Goal: Information Seeking & Learning: Learn about a topic

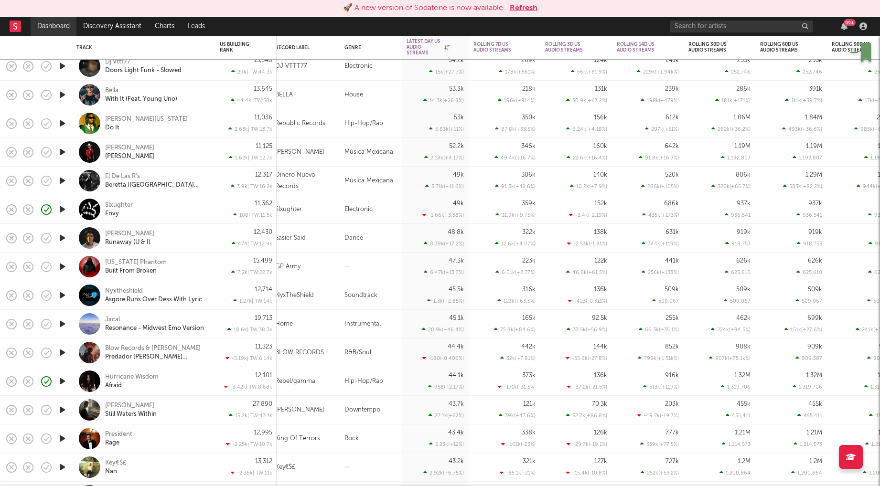
click at [59, 25] on link "Dashboard" at bounding box center [54, 26] width 46 height 19
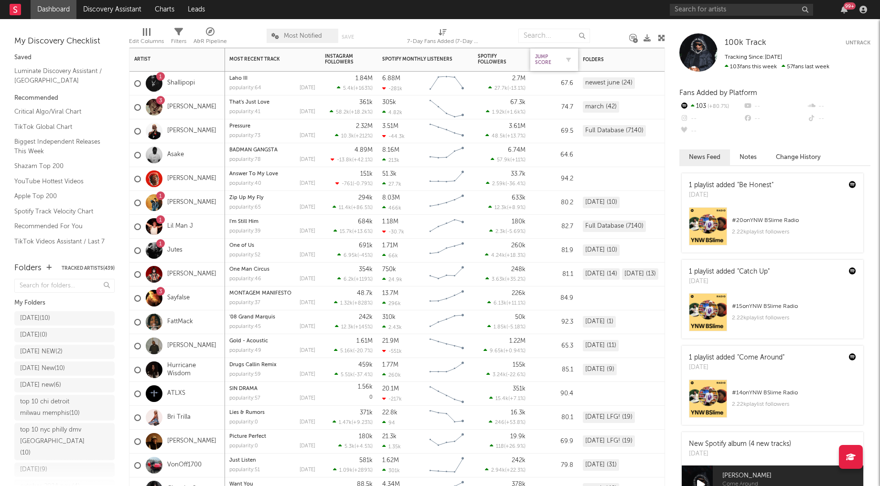
click at [542, 60] on div "Jump Score" at bounding box center [547, 59] width 24 height 11
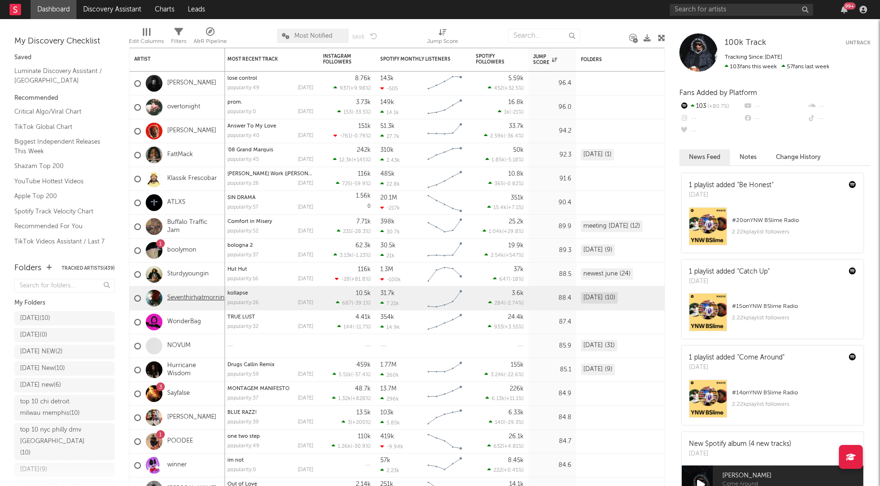
click at [175, 298] on link "Seventhirtyatmorning" at bounding box center [197, 298] width 61 height 8
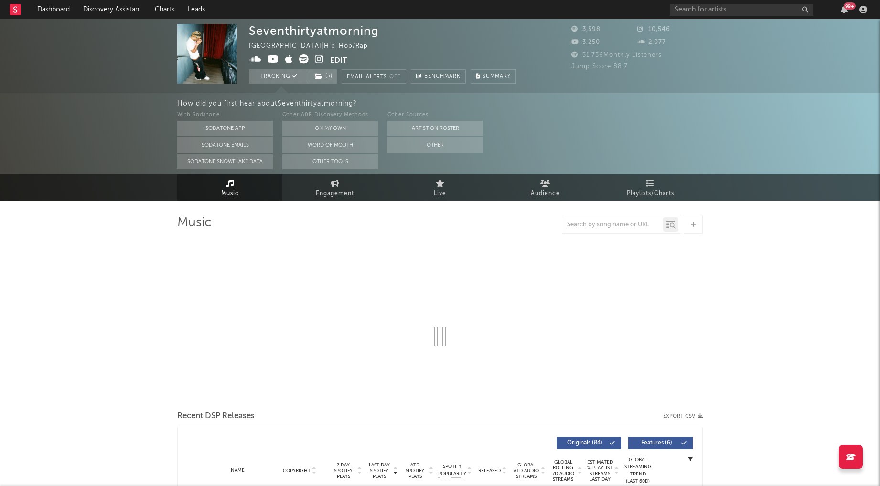
select select "1w"
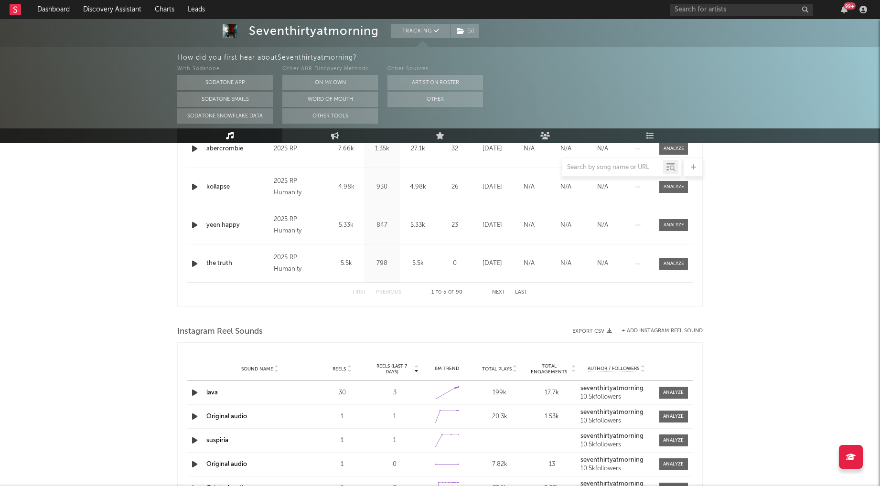
scroll to position [490, 0]
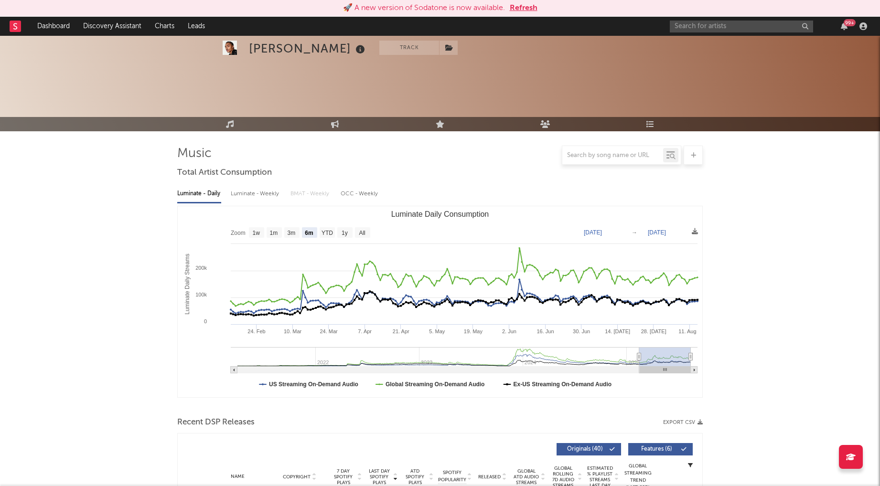
select select "6m"
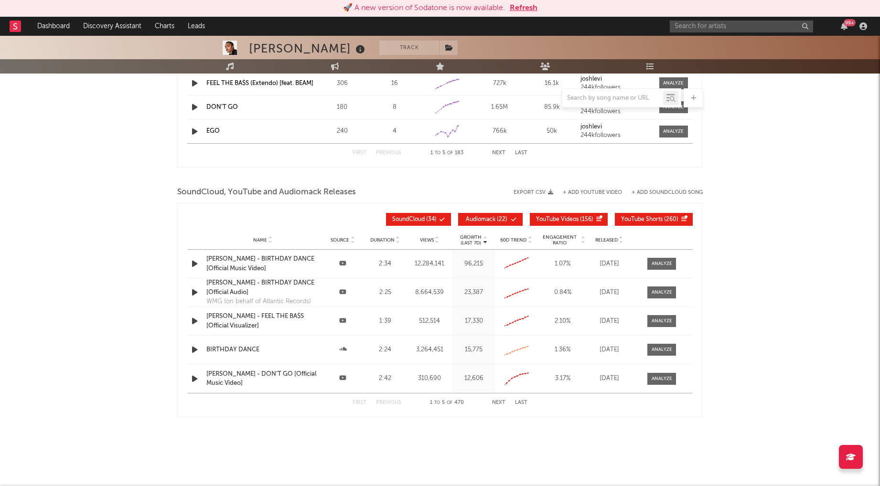
scroll to position [993, 0]
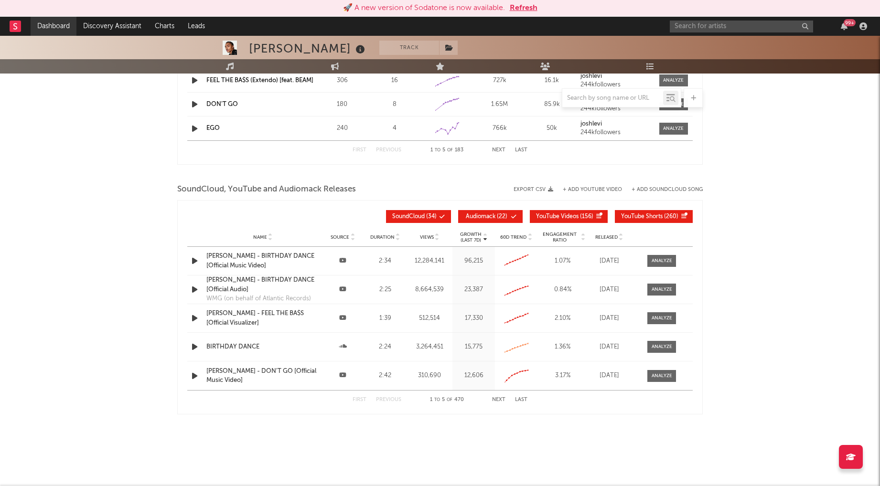
click at [59, 29] on link "Dashboard" at bounding box center [54, 26] width 46 height 19
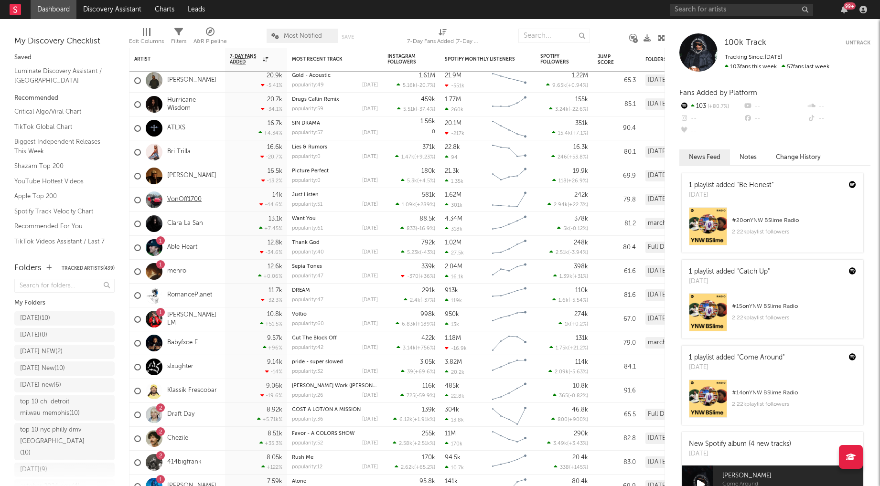
click at [181, 201] on link "VonOff1700" at bounding box center [184, 200] width 34 height 8
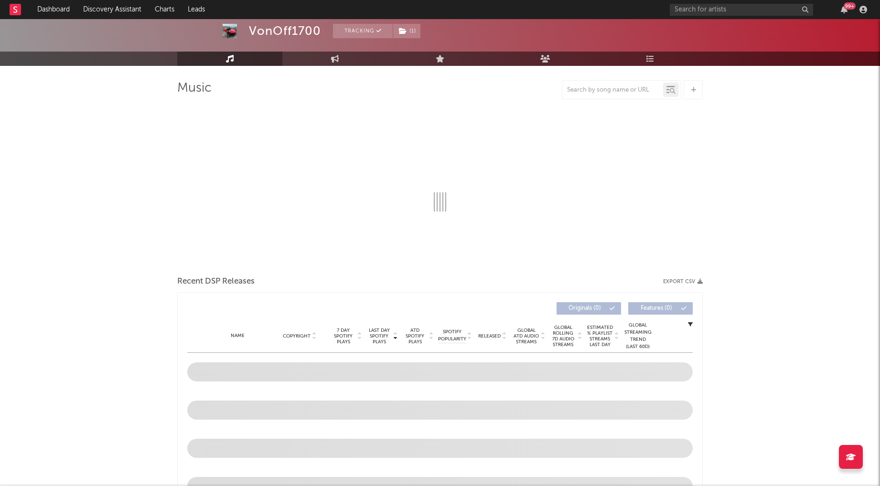
select select "6m"
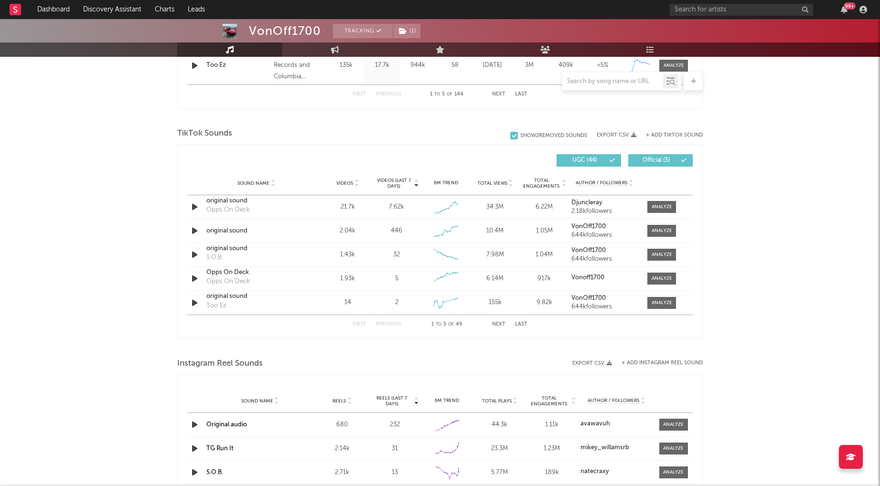
scroll to position [585, 0]
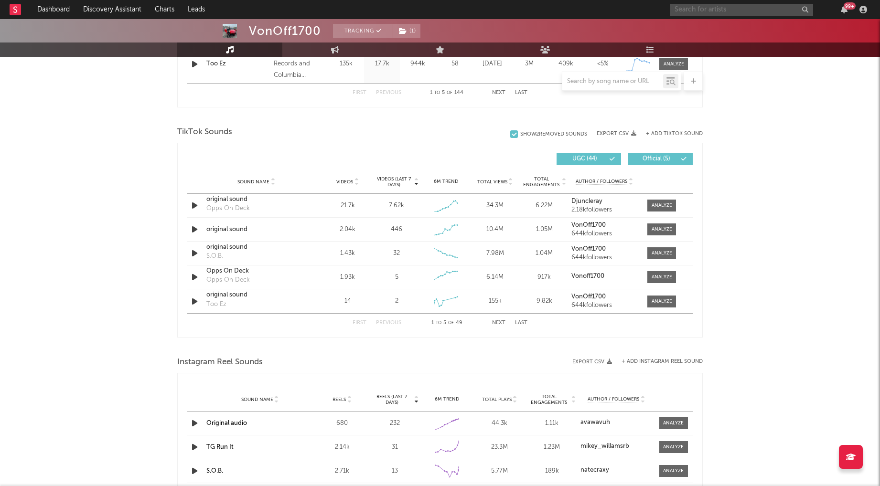
click at [699, 9] on input "text" at bounding box center [741, 10] width 143 height 12
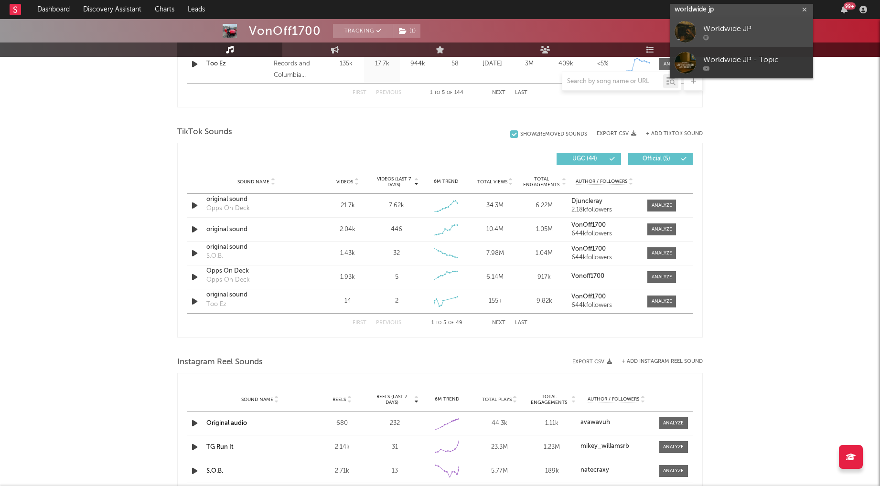
type input "worldwide jp"
click at [744, 26] on div "Worldwide JP" at bounding box center [755, 28] width 105 height 11
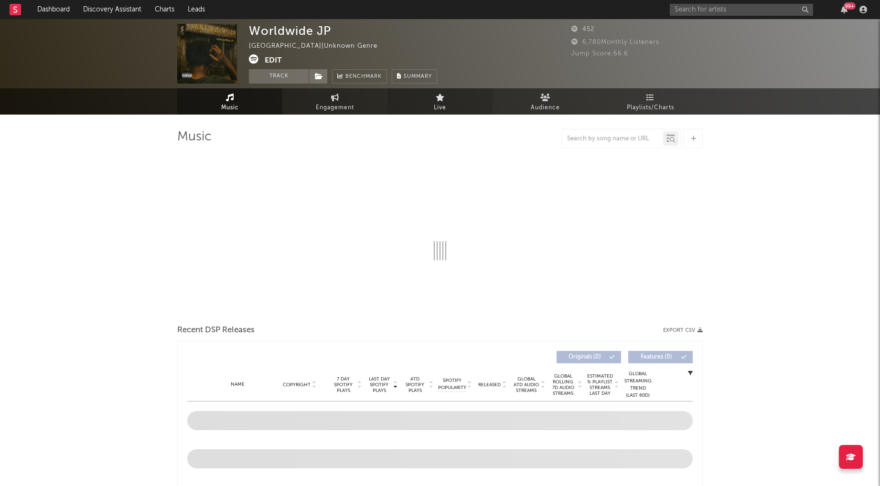
select select "1w"
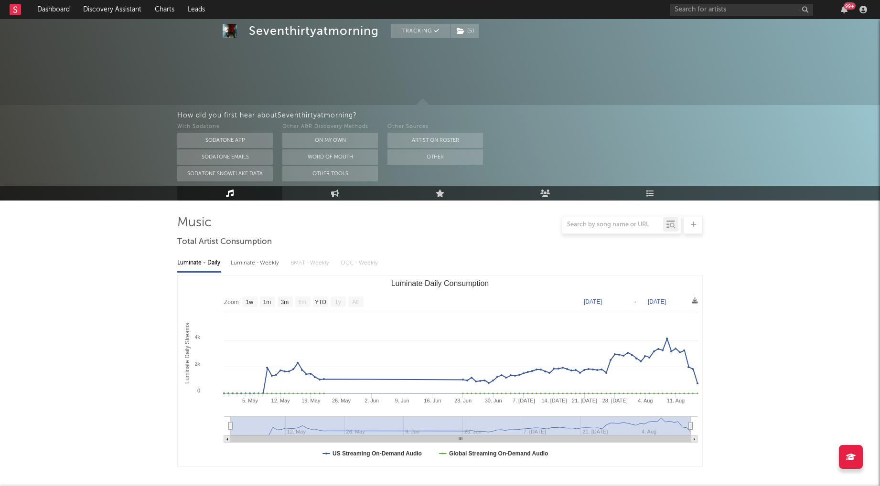
select select "1w"
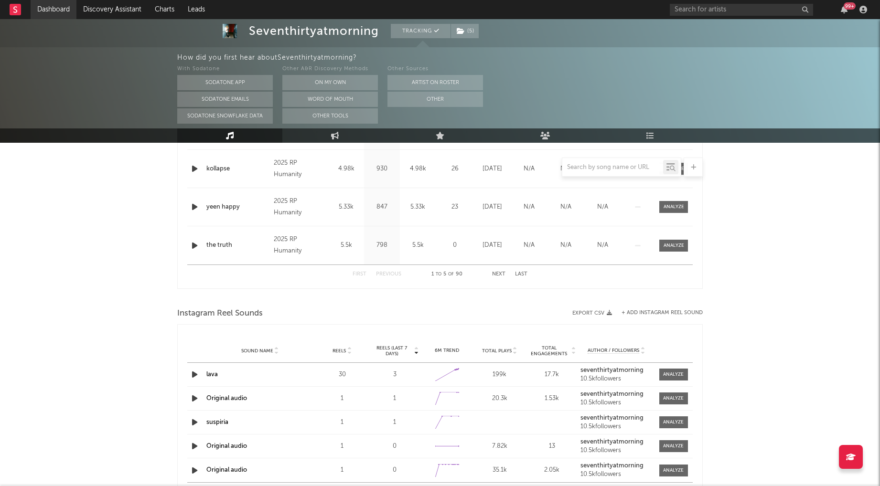
click at [54, 11] on link "Dashboard" at bounding box center [54, 9] width 46 height 19
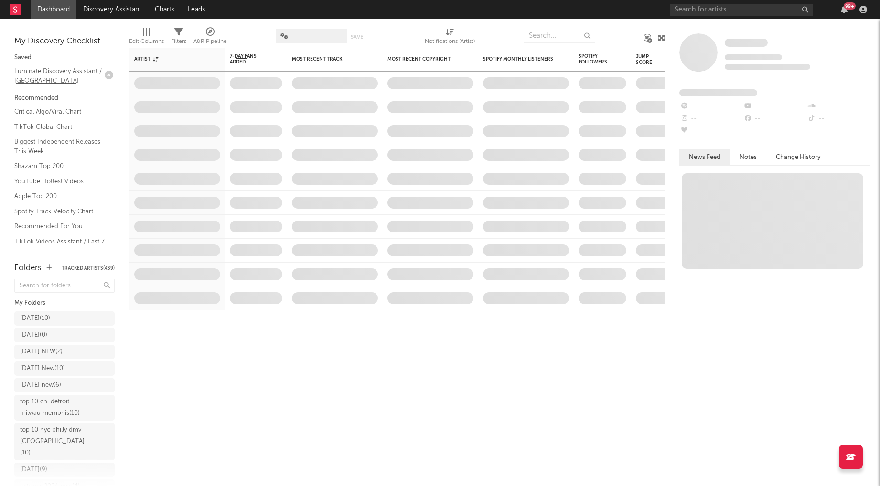
click at [55, 71] on link "Luminate Discovery Assistant / [GEOGRAPHIC_DATA]" at bounding box center [59, 76] width 91 height 20
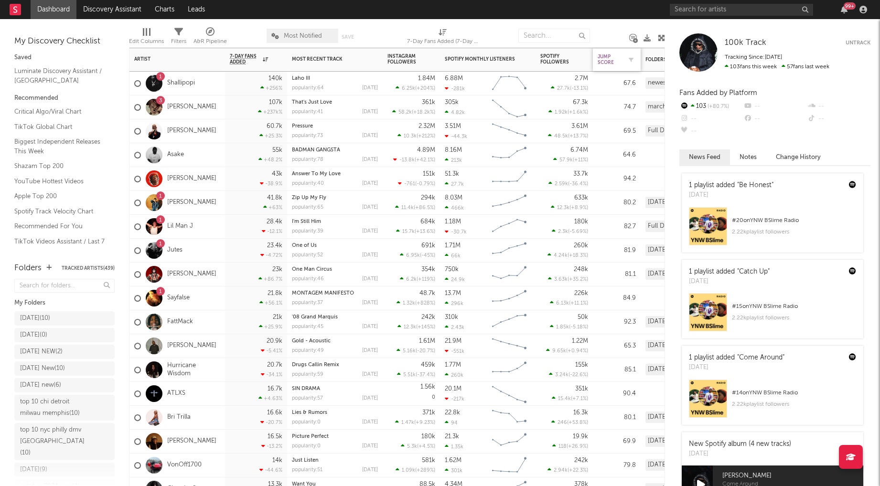
click at [603, 56] on div "Jump Score" at bounding box center [610, 59] width 24 height 11
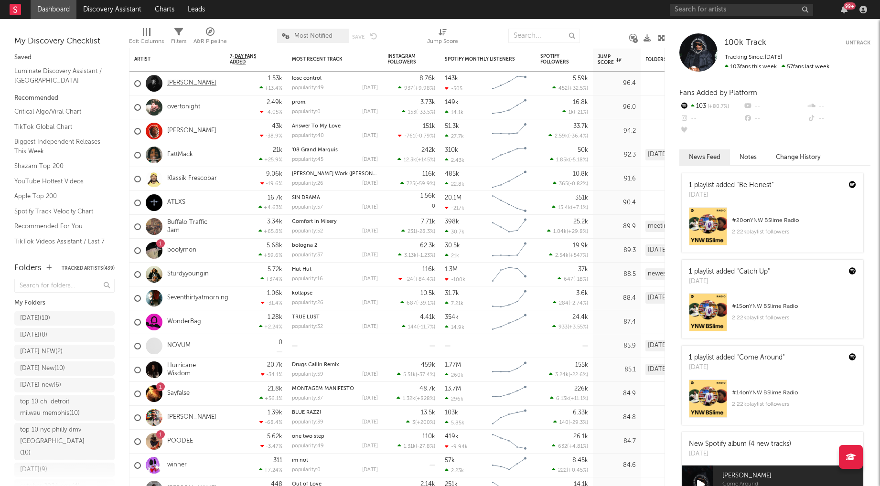
click at [181, 82] on link "Joey Cash" at bounding box center [191, 83] width 49 height 8
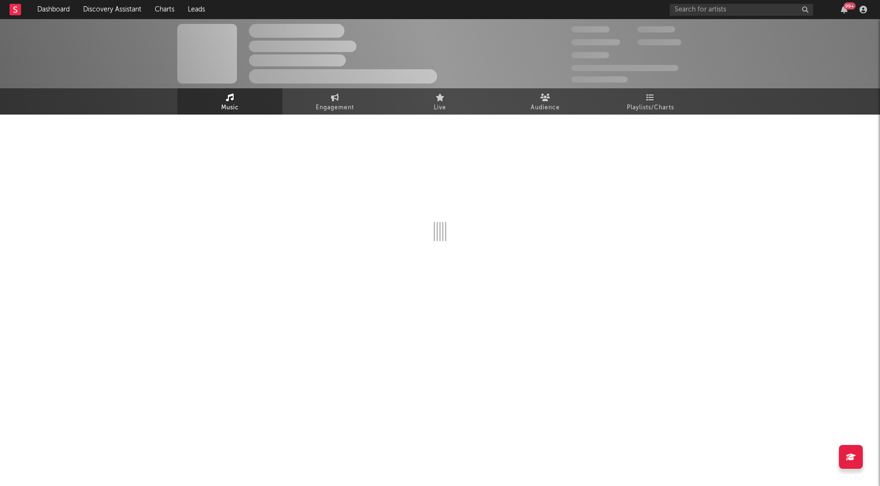
select select "6m"
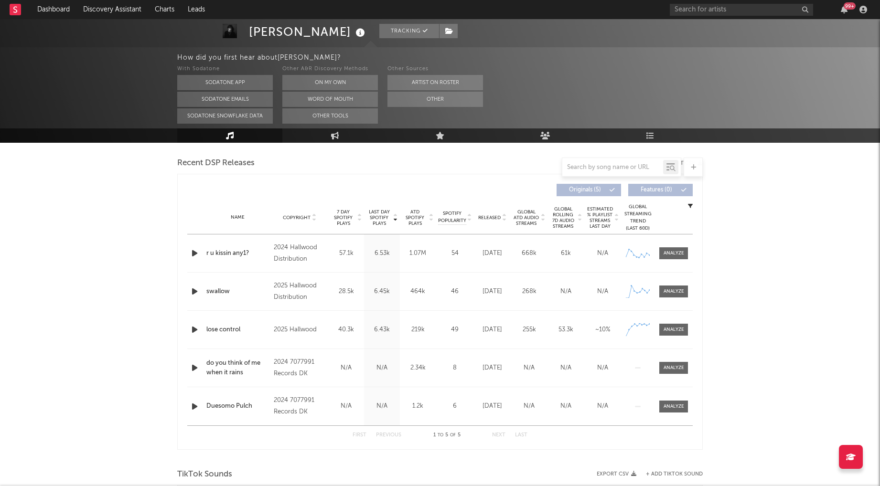
scroll to position [339, 0]
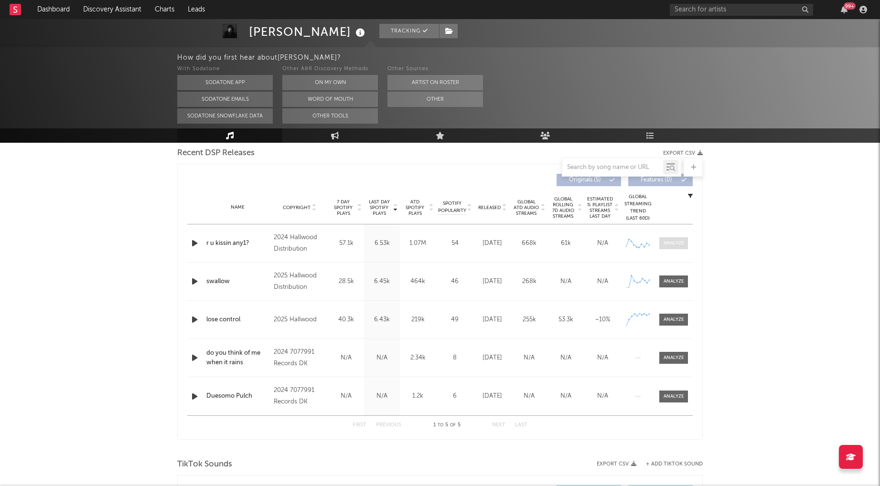
click at [667, 245] on div at bounding box center [674, 243] width 21 height 7
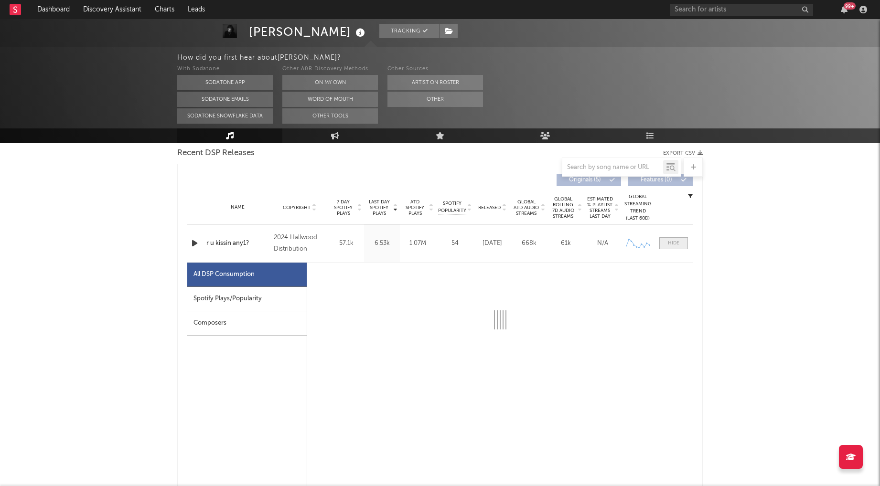
select select "6m"
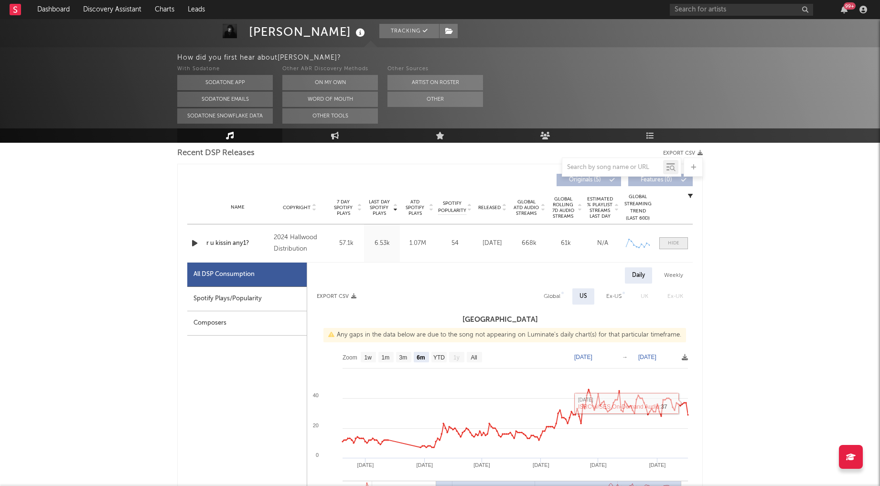
click at [667, 242] on span at bounding box center [673, 243] width 29 height 12
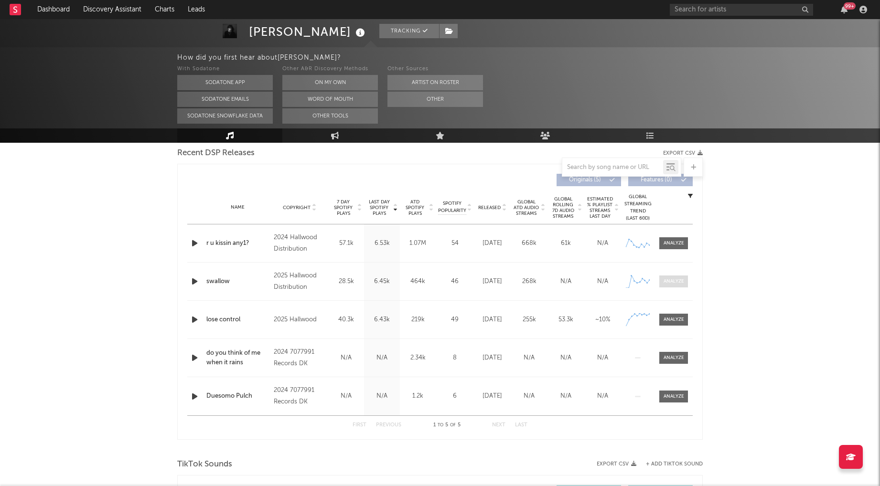
click at [665, 283] on div at bounding box center [674, 281] width 21 height 7
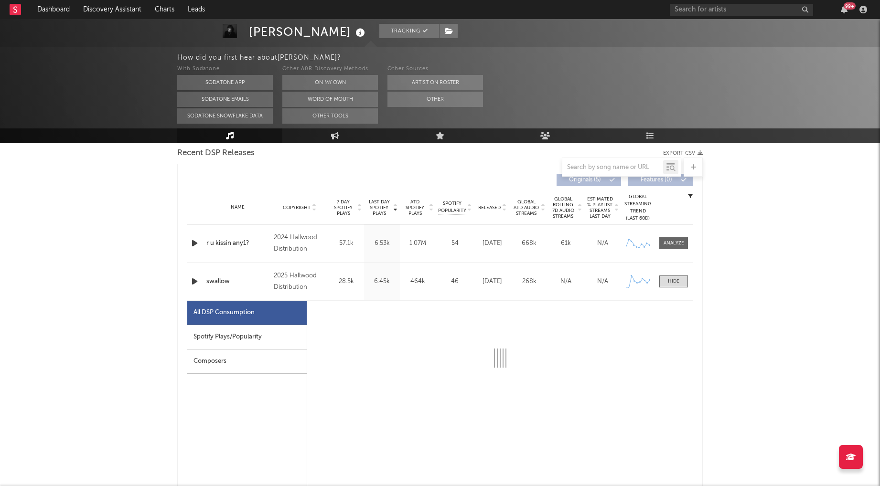
select select "1w"
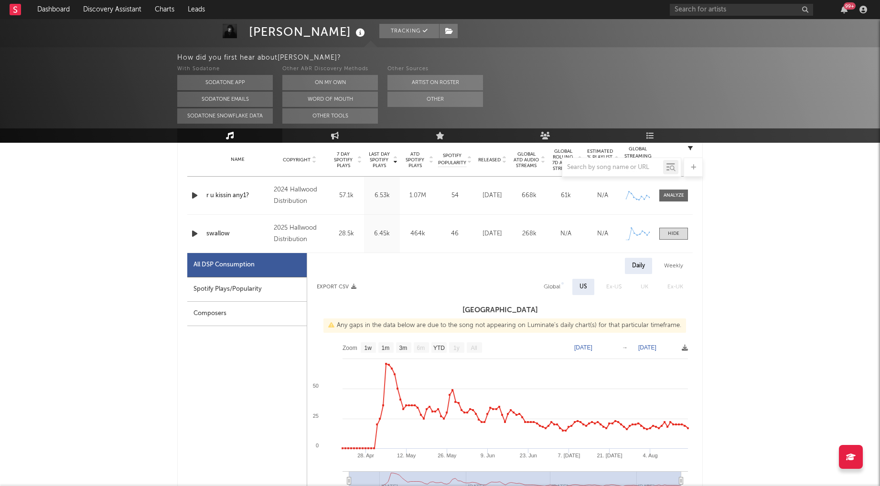
scroll to position [391, 0]
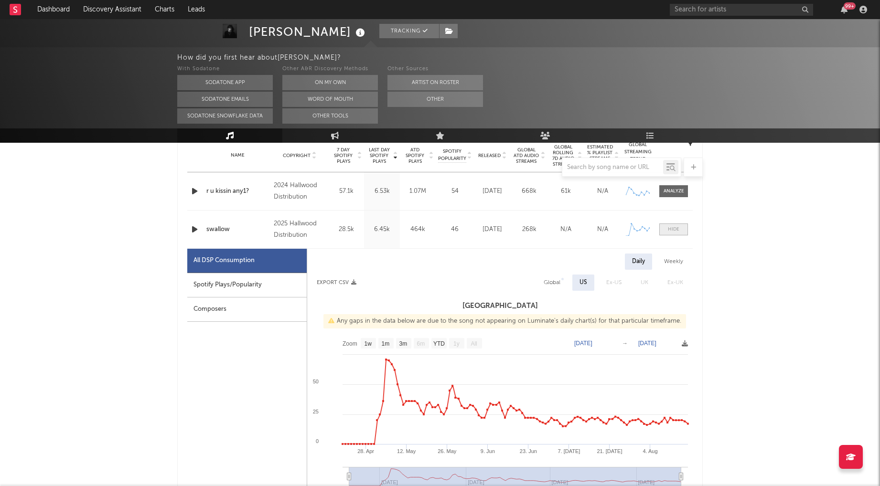
click at [673, 227] on div at bounding box center [673, 229] width 11 height 7
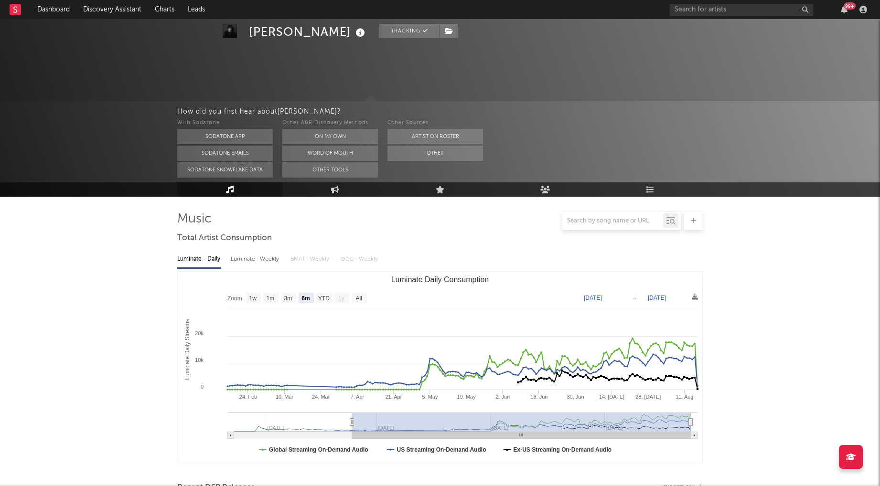
scroll to position [0, 0]
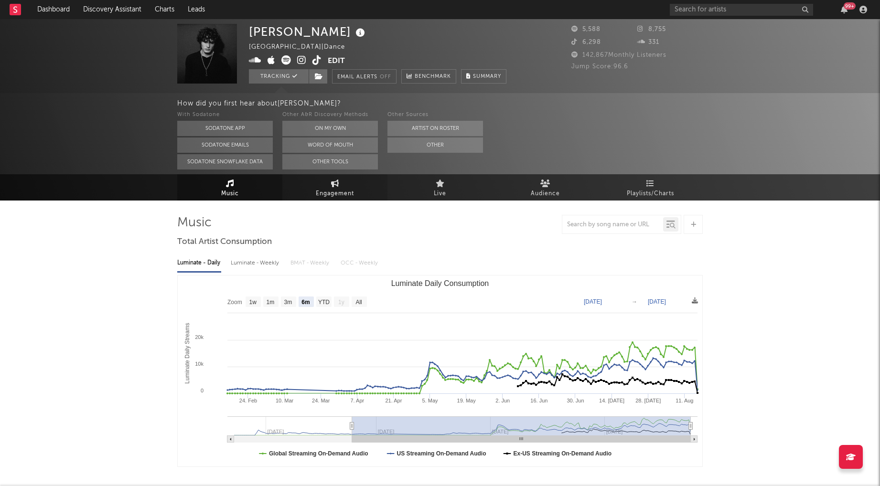
click at [335, 193] on span "Engagement" at bounding box center [335, 193] width 38 height 11
select select "1w"
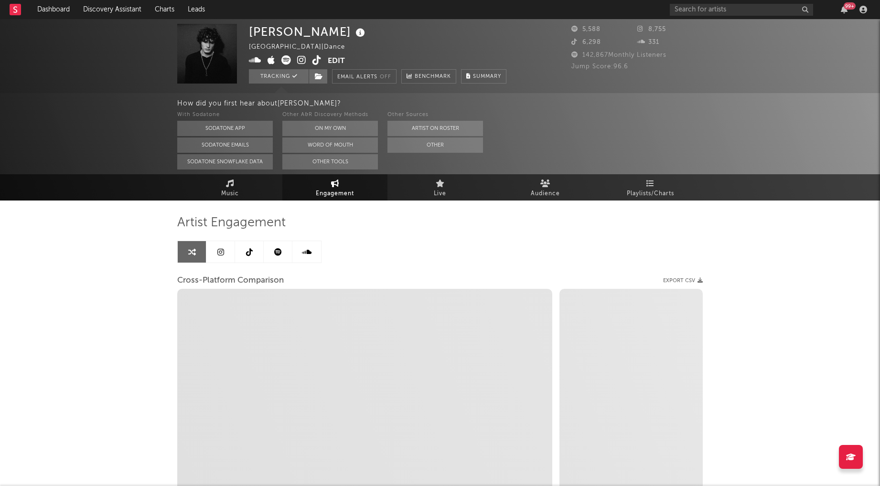
select select "1m"
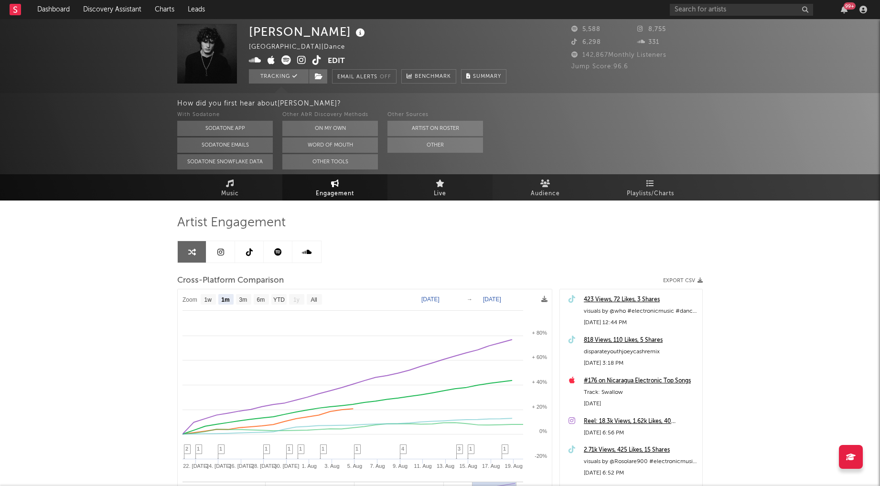
click at [436, 193] on span "Live" at bounding box center [440, 193] width 12 height 11
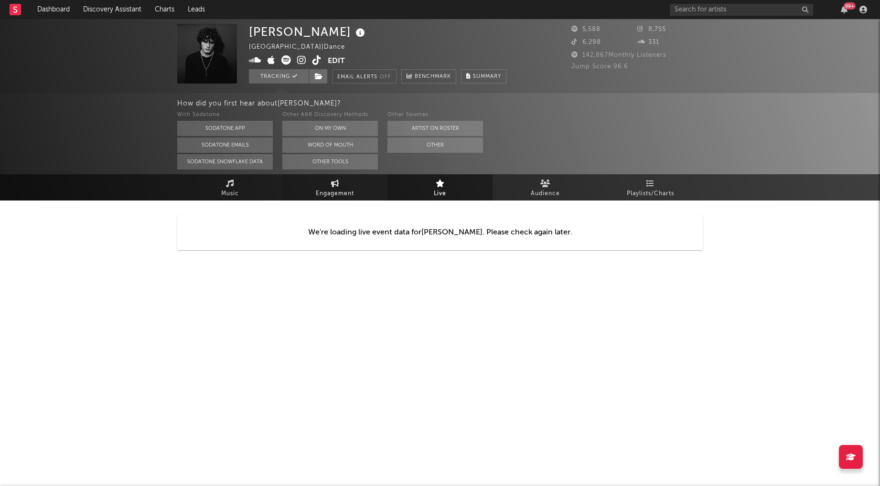
click at [337, 187] on link "Engagement" at bounding box center [334, 187] width 105 height 26
select select "1w"
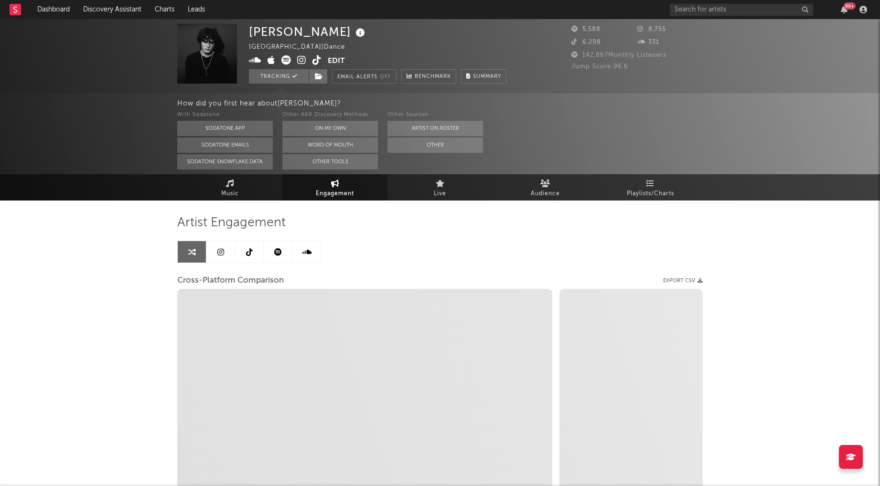
select select "1m"
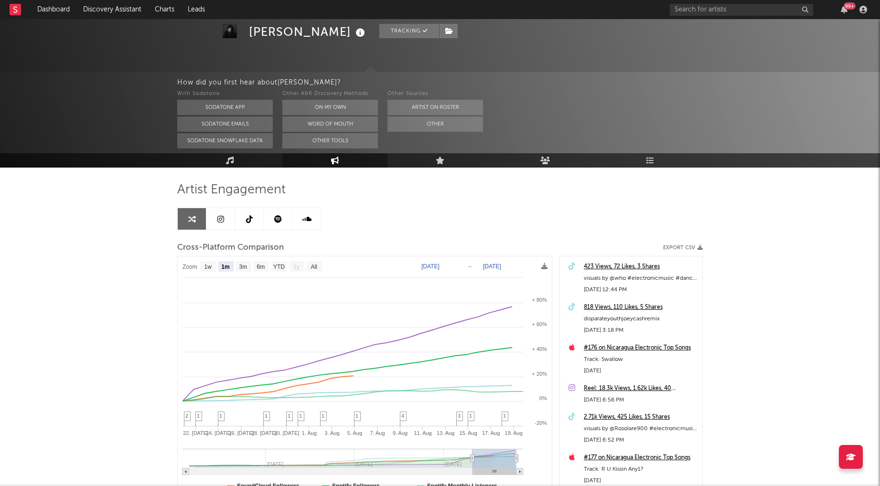
scroll to position [36, 0]
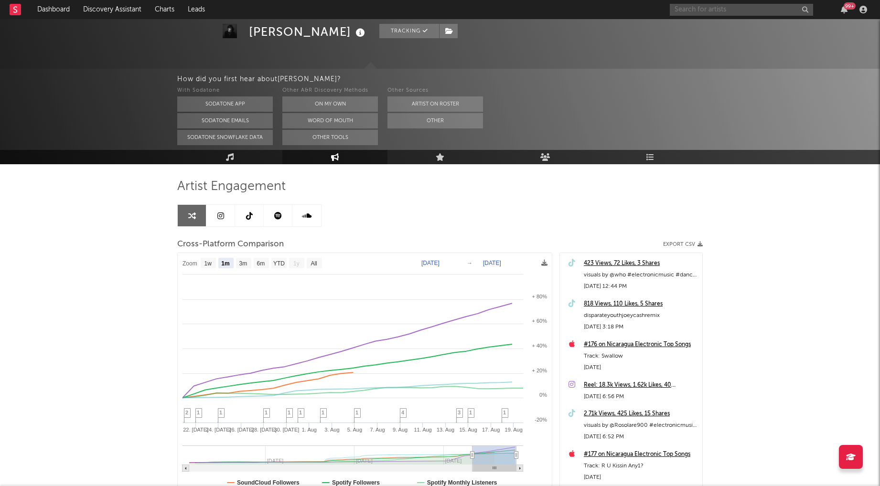
click at [682, 12] on input "text" at bounding box center [741, 10] width 143 height 12
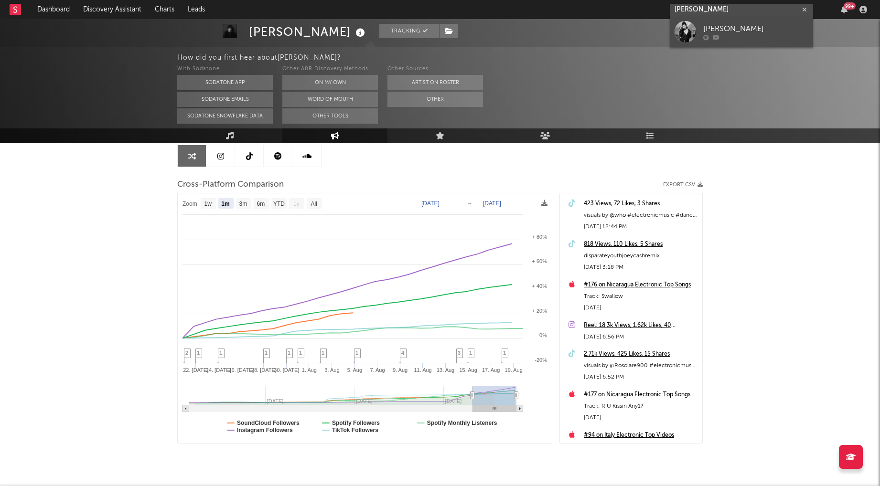
type input "shuno wick"
click at [727, 27] on div "Shuno Wick" at bounding box center [755, 28] width 105 height 11
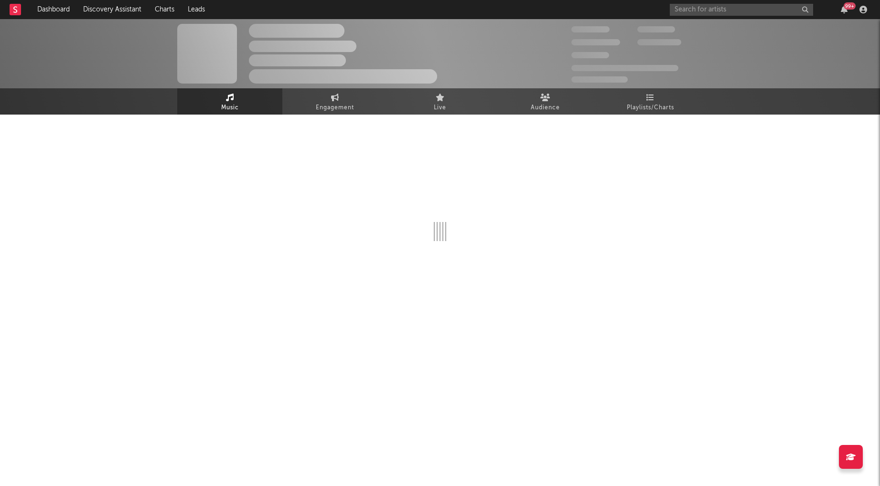
select select "1w"
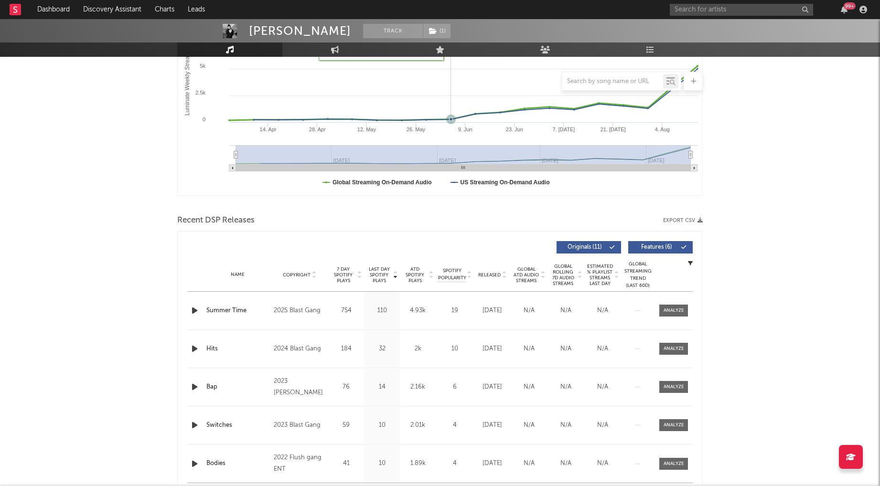
scroll to position [197, 0]
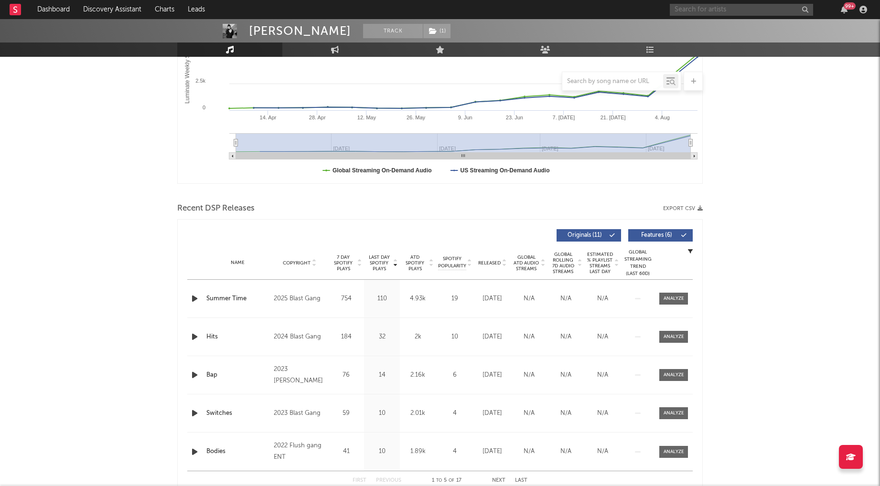
click at [699, 7] on input "text" at bounding box center [741, 10] width 143 height 12
click at [682, 13] on input "text" at bounding box center [741, 10] width 143 height 12
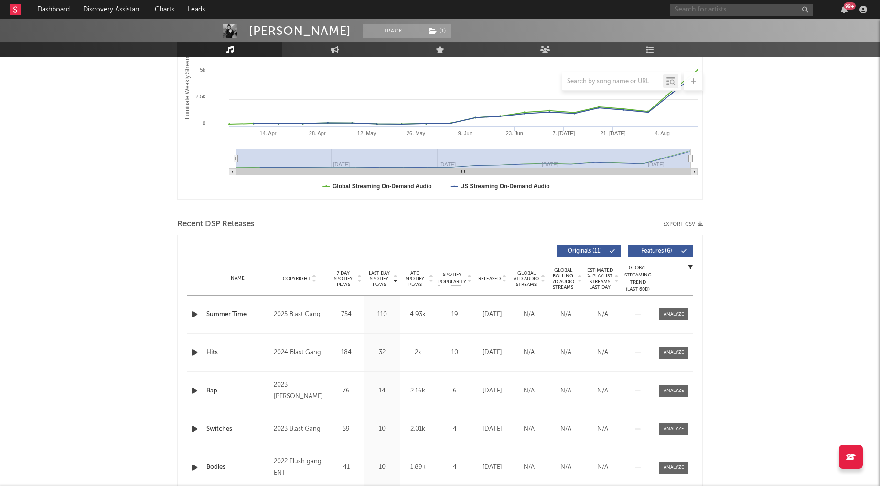
scroll to position [183, 0]
